Goal: Task Accomplishment & Management: Manage account settings

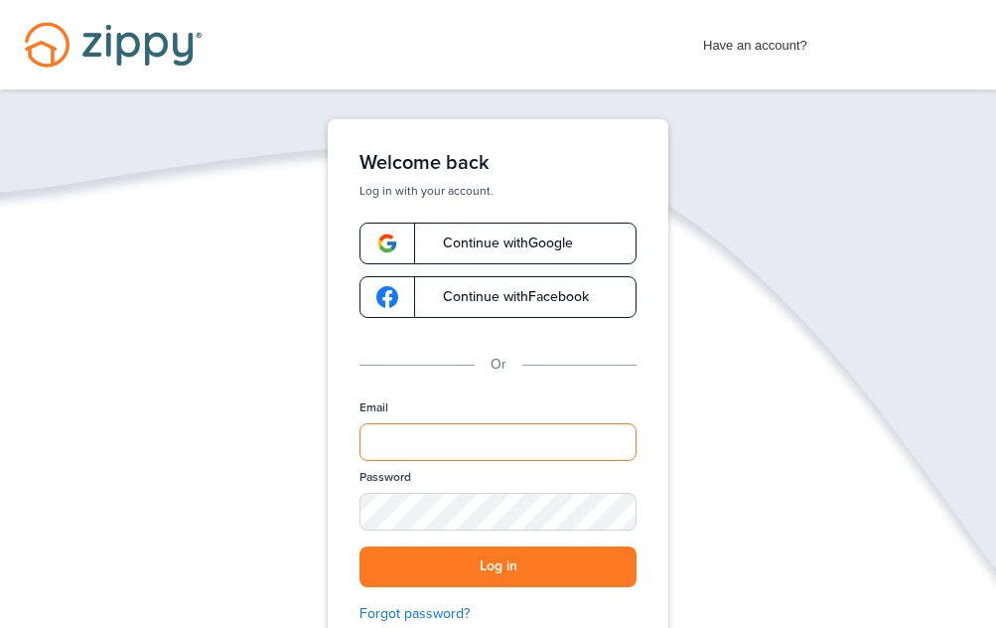
click at [503, 438] on input "Email" at bounding box center [497, 442] width 277 height 38
type input "**********"
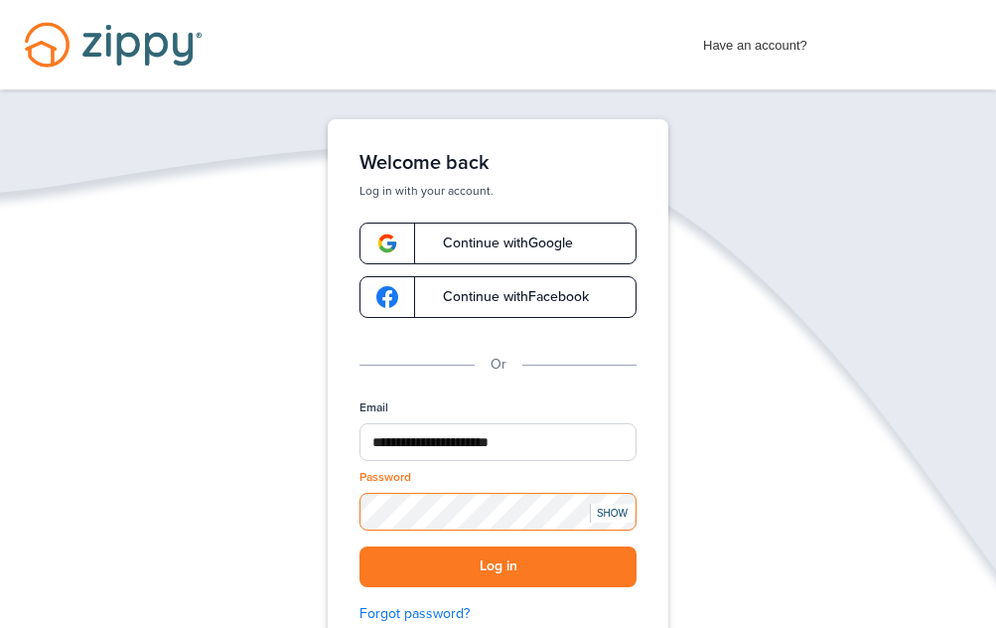
click at [359, 546] on button "Log in" at bounding box center [497, 566] width 277 height 41
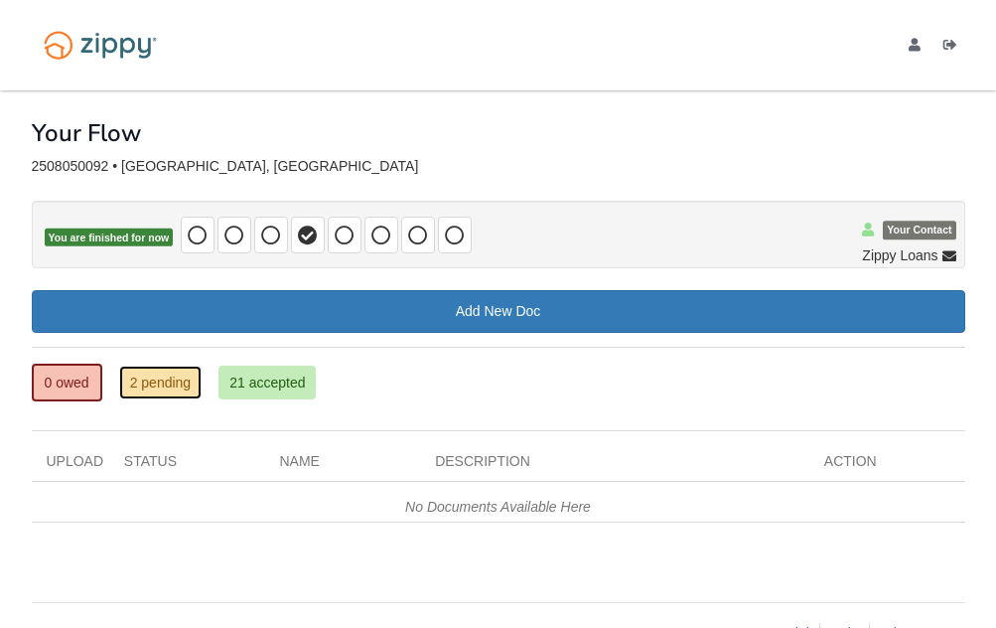
click at [149, 381] on link "2 pending" at bounding box center [160, 382] width 83 height 34
